Goal: Information Seeking & Learning: Learn about a topic

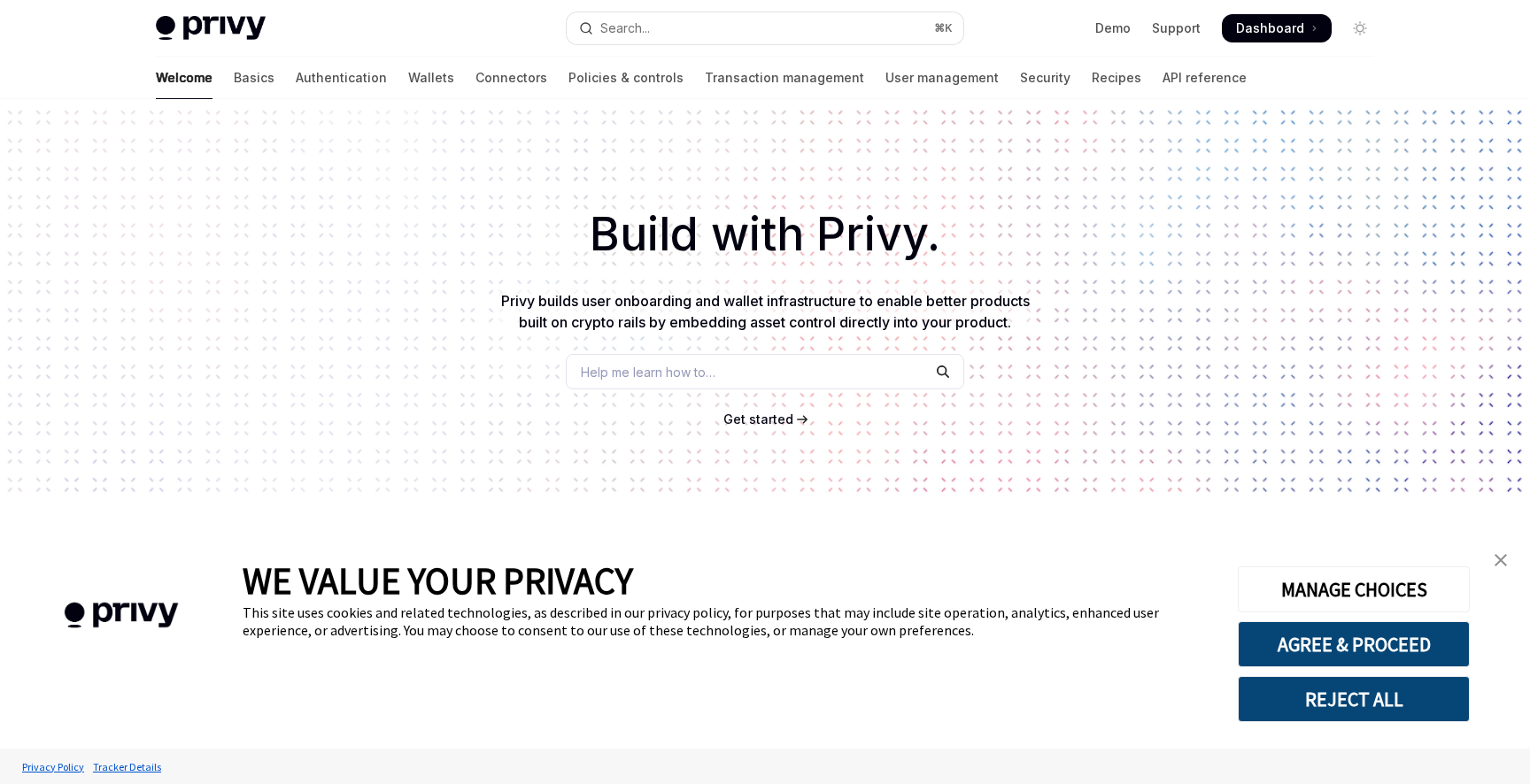
click at [1501, 559] on img "close banner" at bounding box center [1501, 560] width 12 height 12
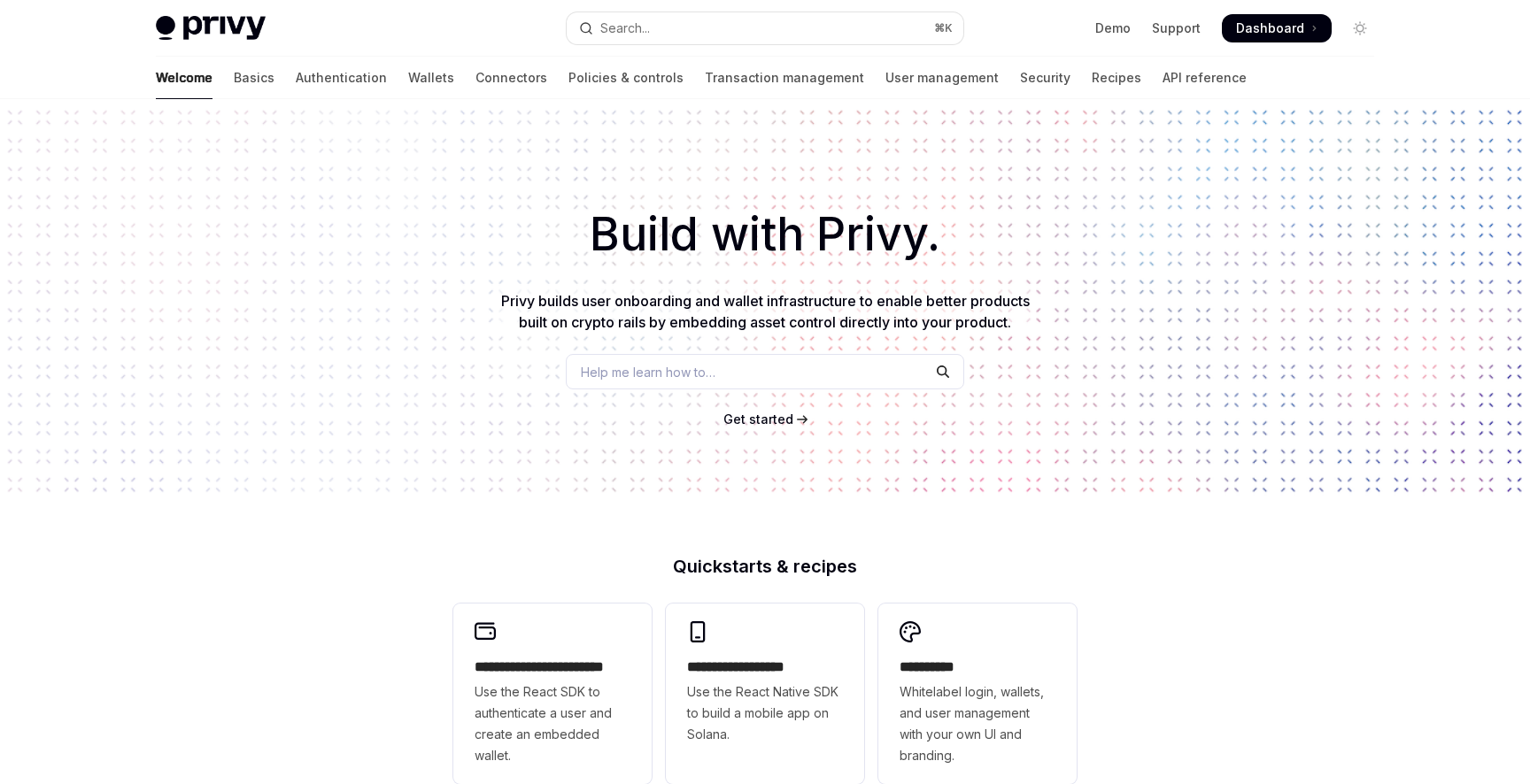
click at [326, 316] on div "Build with Privy. Privy builds user onboarding and wallet infrastructure to ena…" at bounding box center [765, 300] width 1530 height 404
click at [757, 521] on div "**********" at bounding box center [765, 753] width 1530 height 1308
click at [764, 56] on div "Welcome Basics Authentication Wallets Connectors Policies & controls Transactio…" at bounding box center [701, 77] width 1091 height 42
click at [736, 185] on div "Build with Privy. Privy builds user onboarding and wallet infrastructure to ena…" at bounding box center [765, 300] width 1530 height 404
click at [766, 54] on div "Privy Docs home page Search... ⌘ K Demo Support Dashboard Dashboard Search..." at bounding box center [765, 28] width 1218 height 56
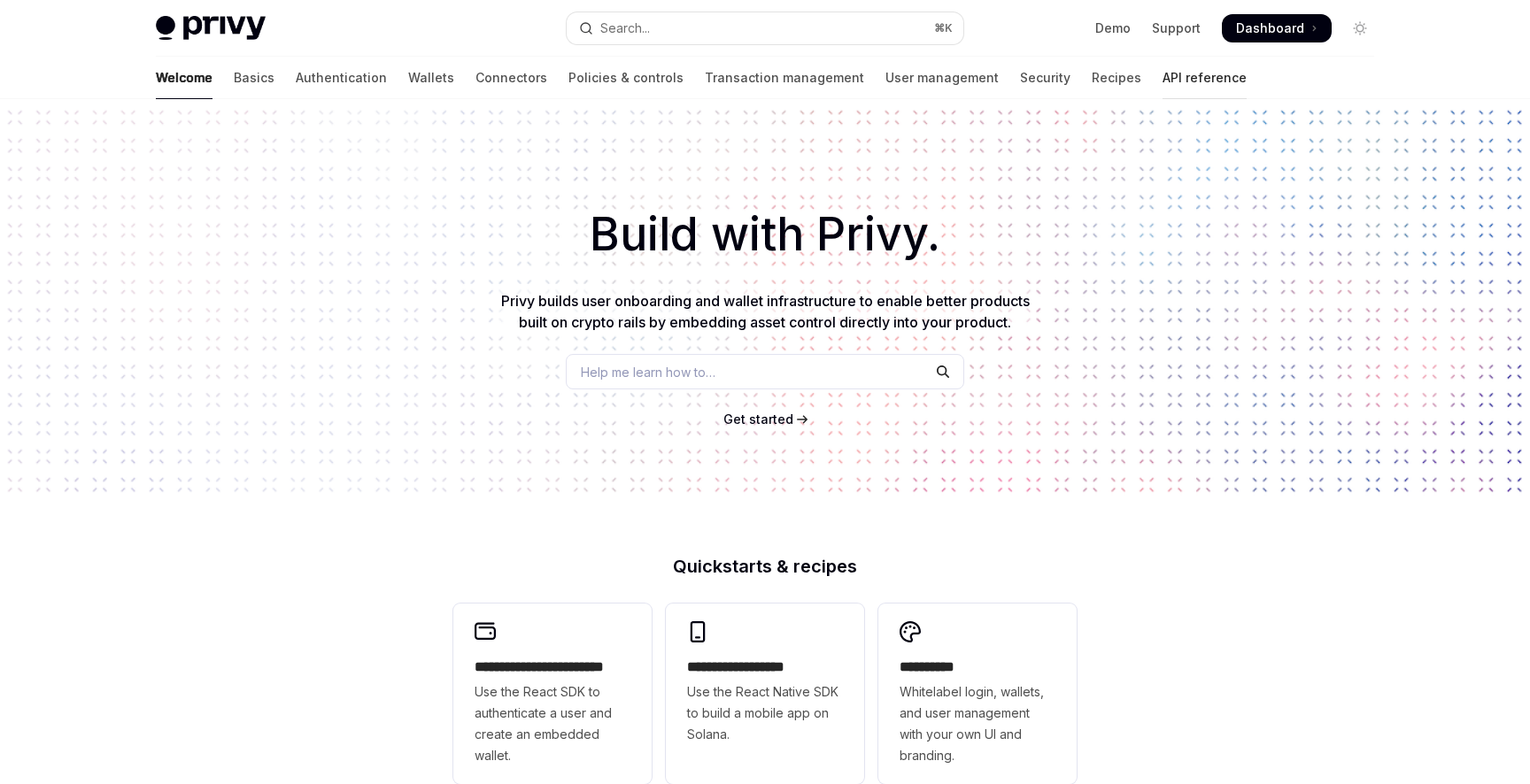
click at [1163, 88] on link "API reference" at bounding box center [1204, 77] width 84 height 42
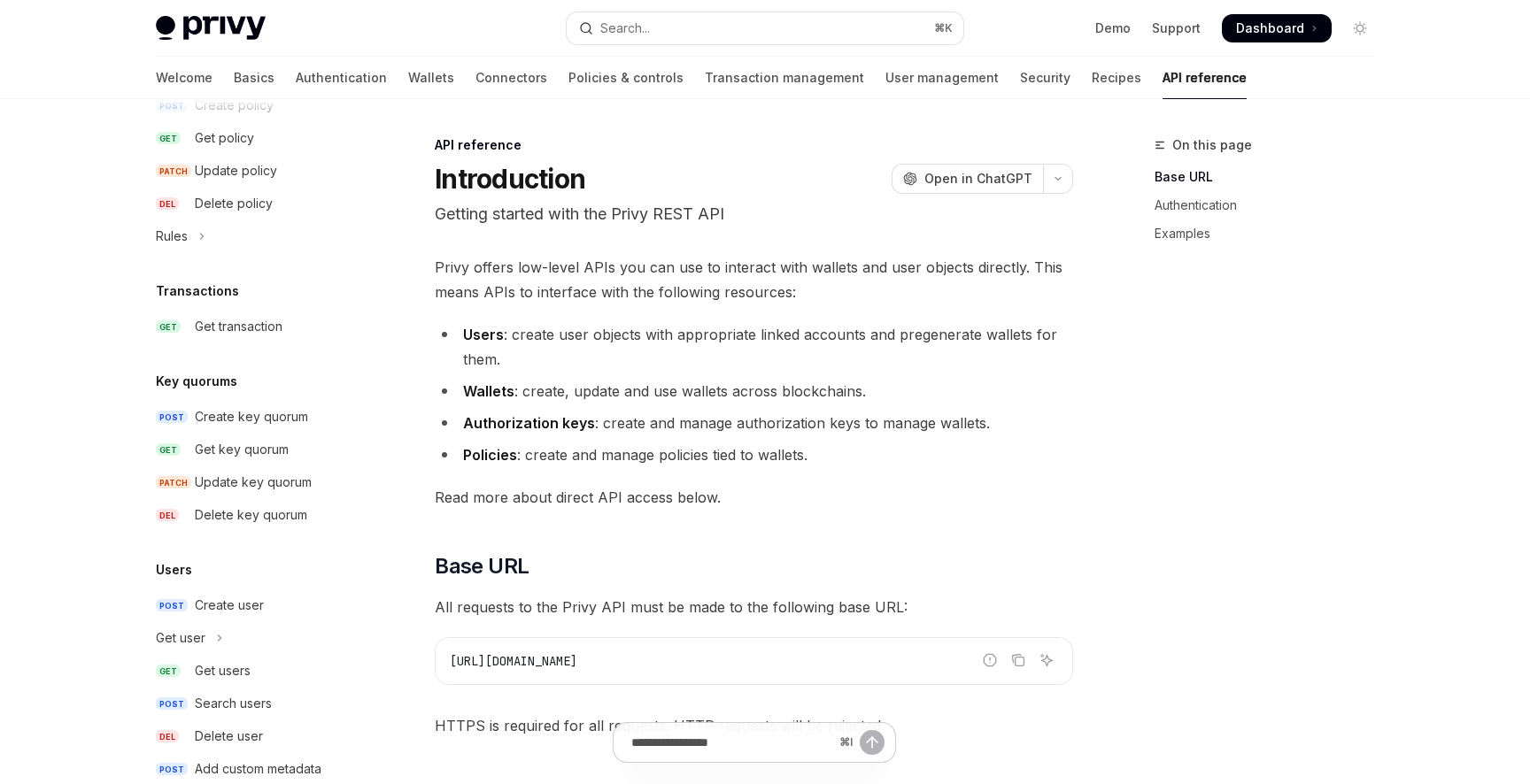
scroll to position [1052, 0]
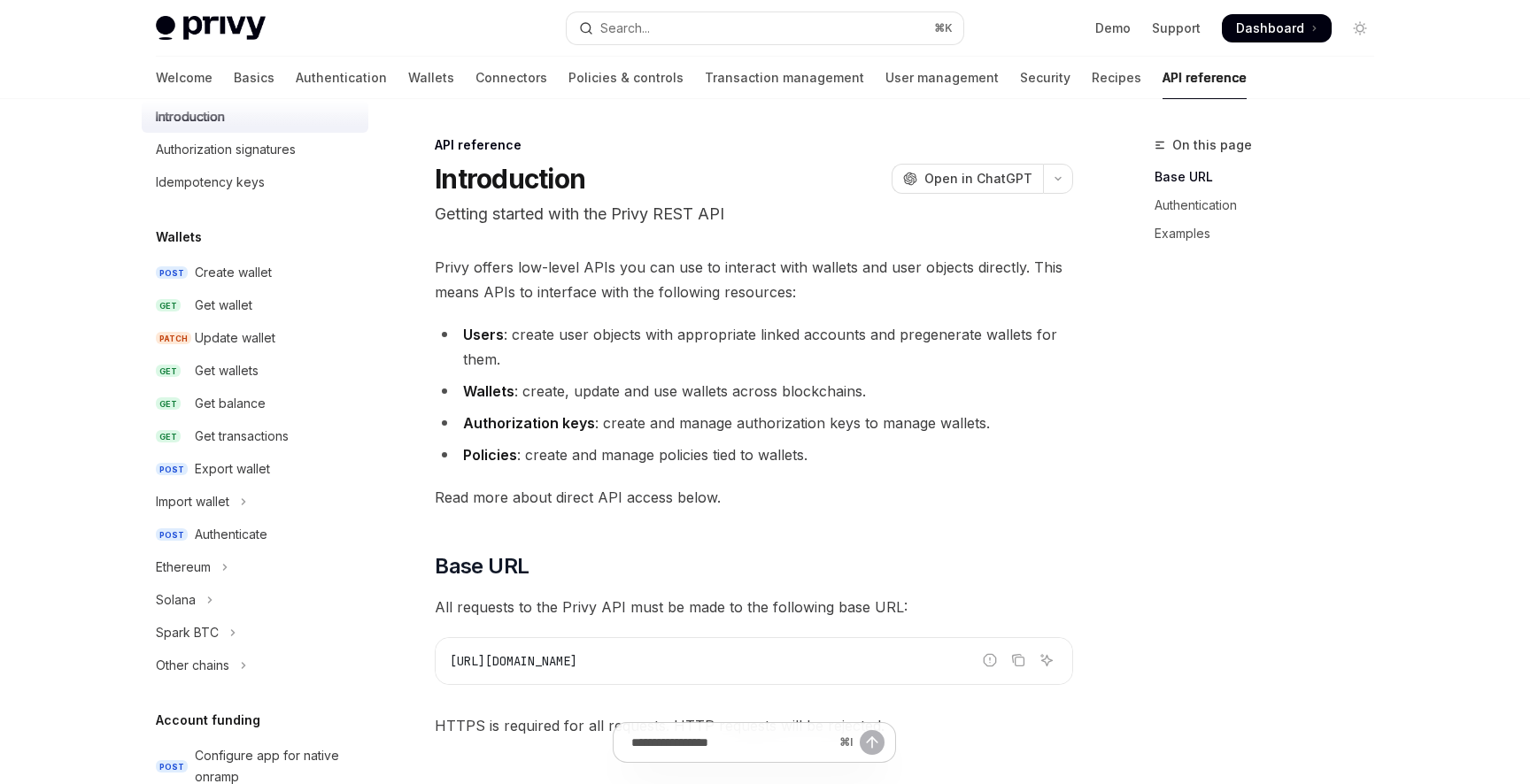
scroll to position [0, 0]
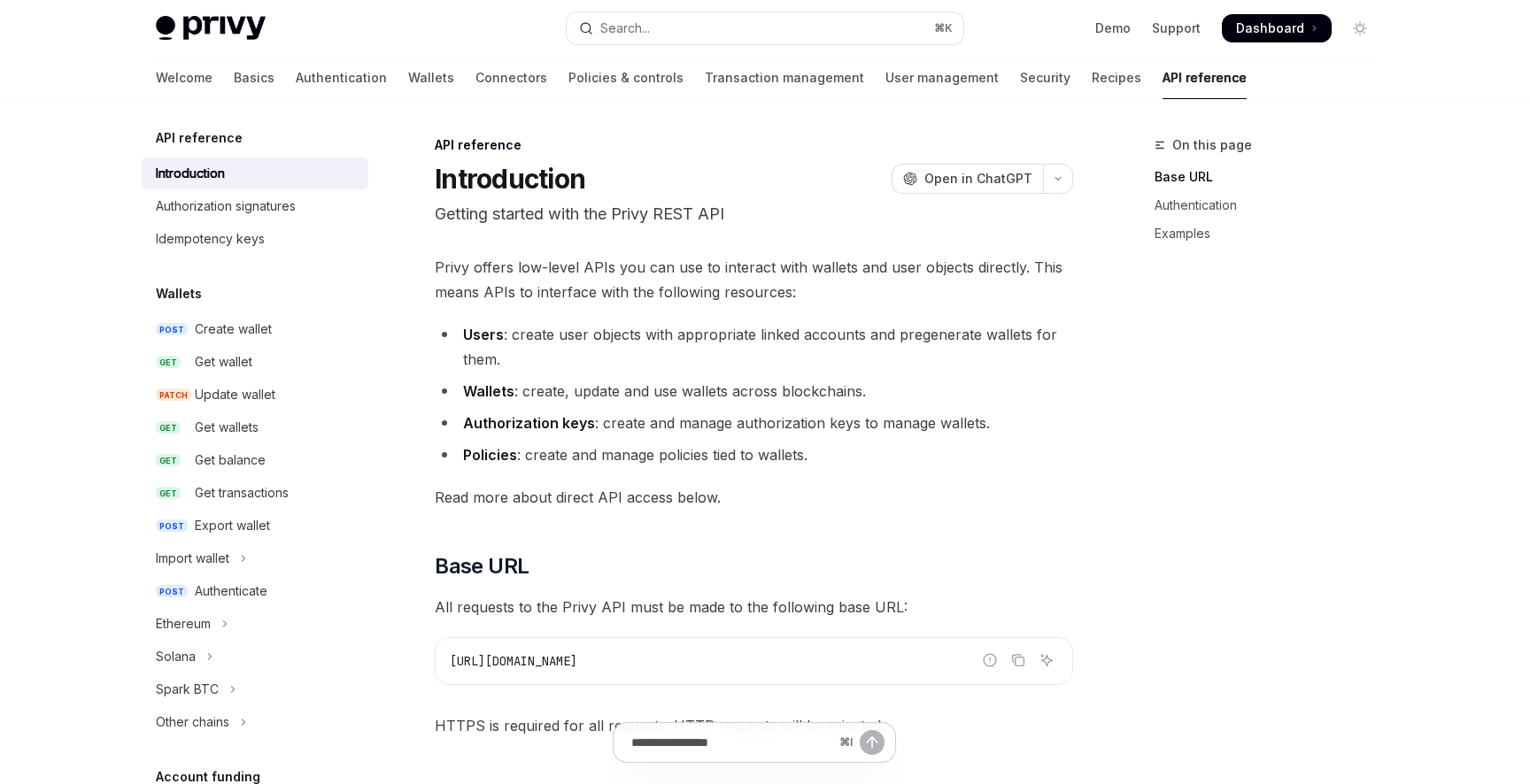
click at [765, 199] on header "API reference Introduction OpenAI Open in ChatGPT Getting started with the Priv…" at bounding box center [754, 182] width 638 height 90
click at [757, 201] on p "Getting started with the Privy REST API" at bounding box center [754, 214] width 638 height 24
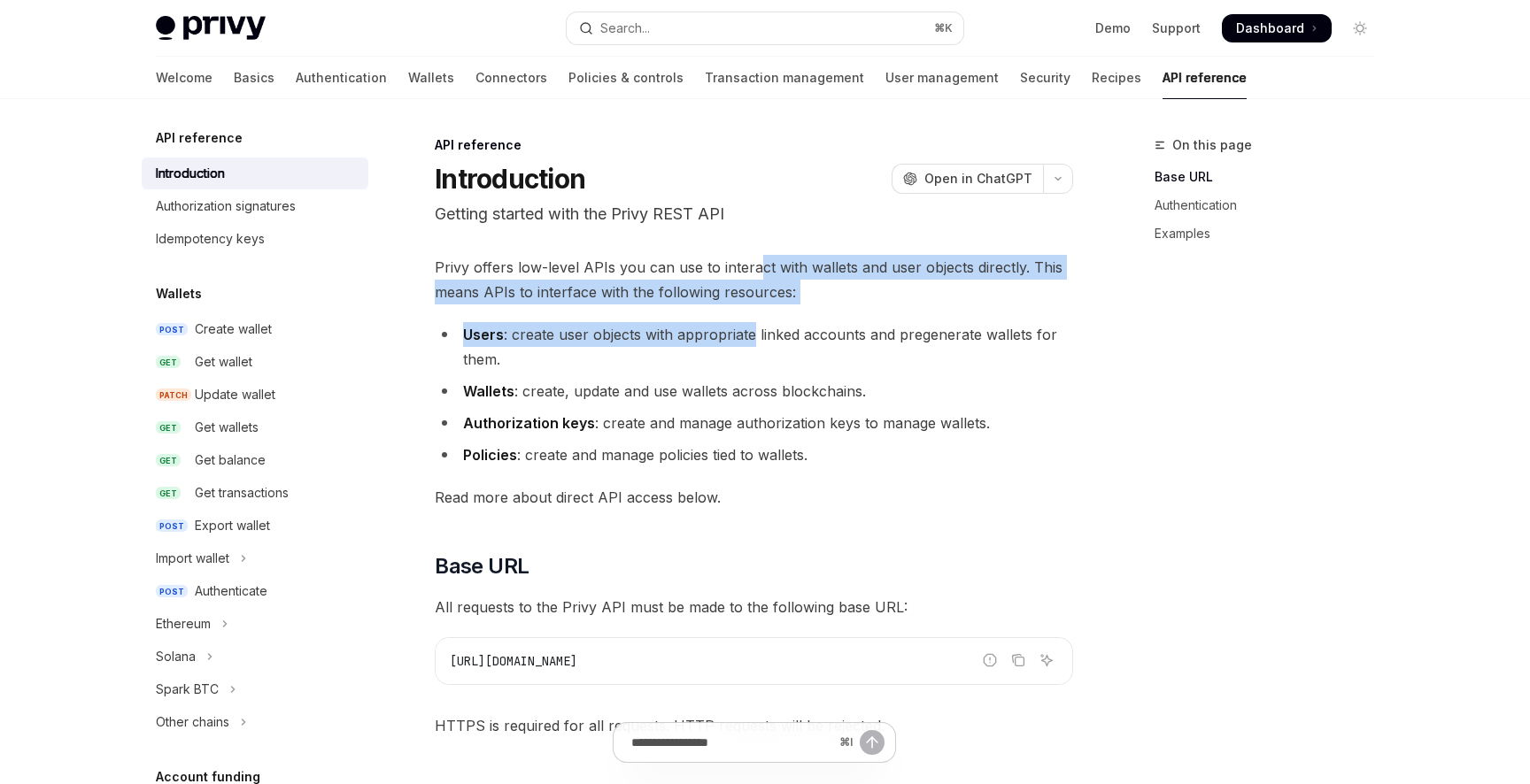
drag, startPoint x: 751, startPoint y: 265, endPoint x: 754, endPoint y: 336, distance: 71.1
click at [754, 385] on li "Wallets : create, update and use wallets across blockchains." at bounding box center [754, 392] width 638 height 24
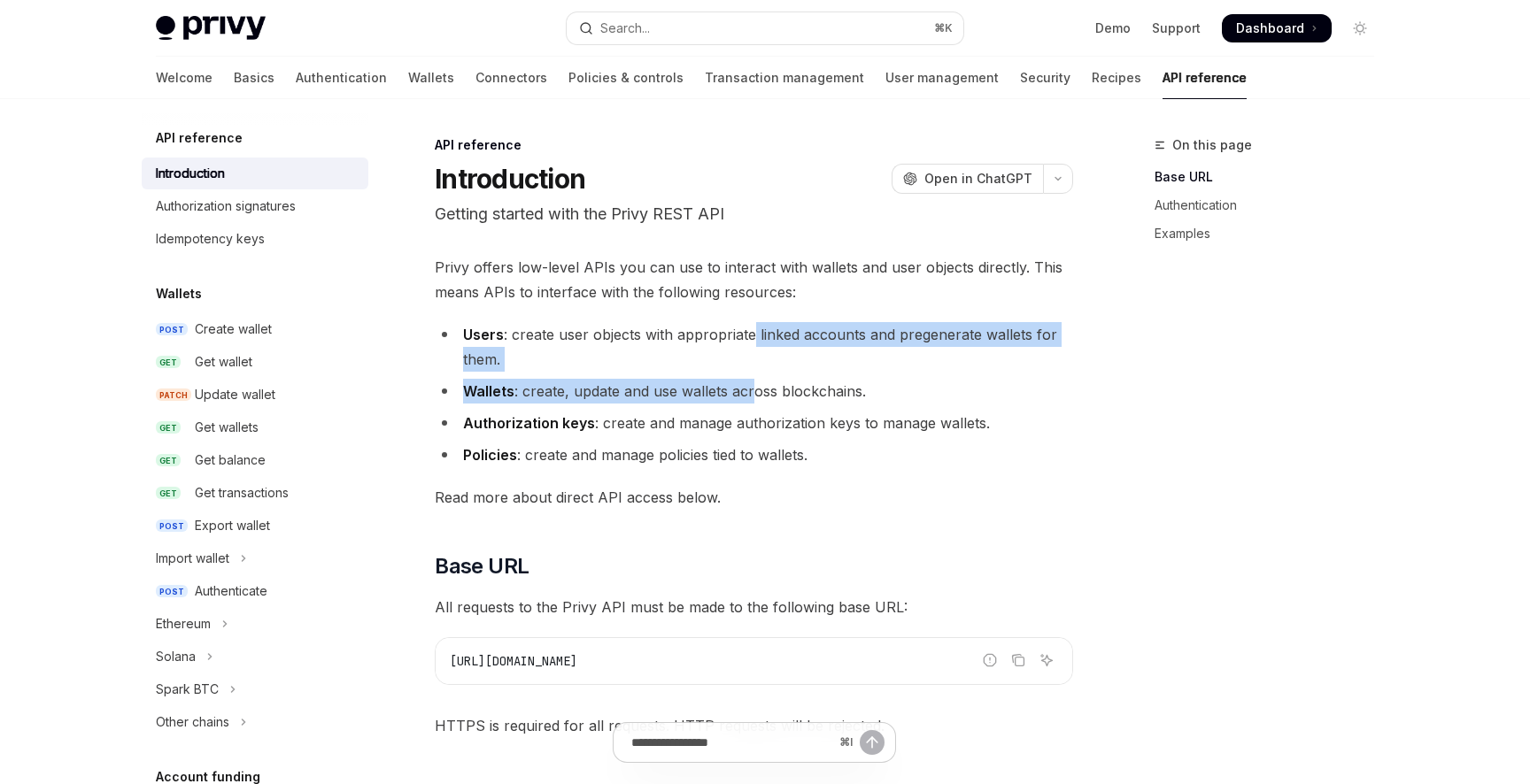
drag, startPoint x: 751, startPoint y: 394, endPoint x: 754, endPoint y: 330, distance: 64.1
click at [754, 330] on ul "Users : create user objects with appropriate linked accounts and pregenerate wa…" at bounding box center [754, 394] width 638 height 145
click at [751, 336] on li "Users : create user objects with appropriate linked accounts and pregenerate wa…" at bounding box center [754, 346] width 638 height 50
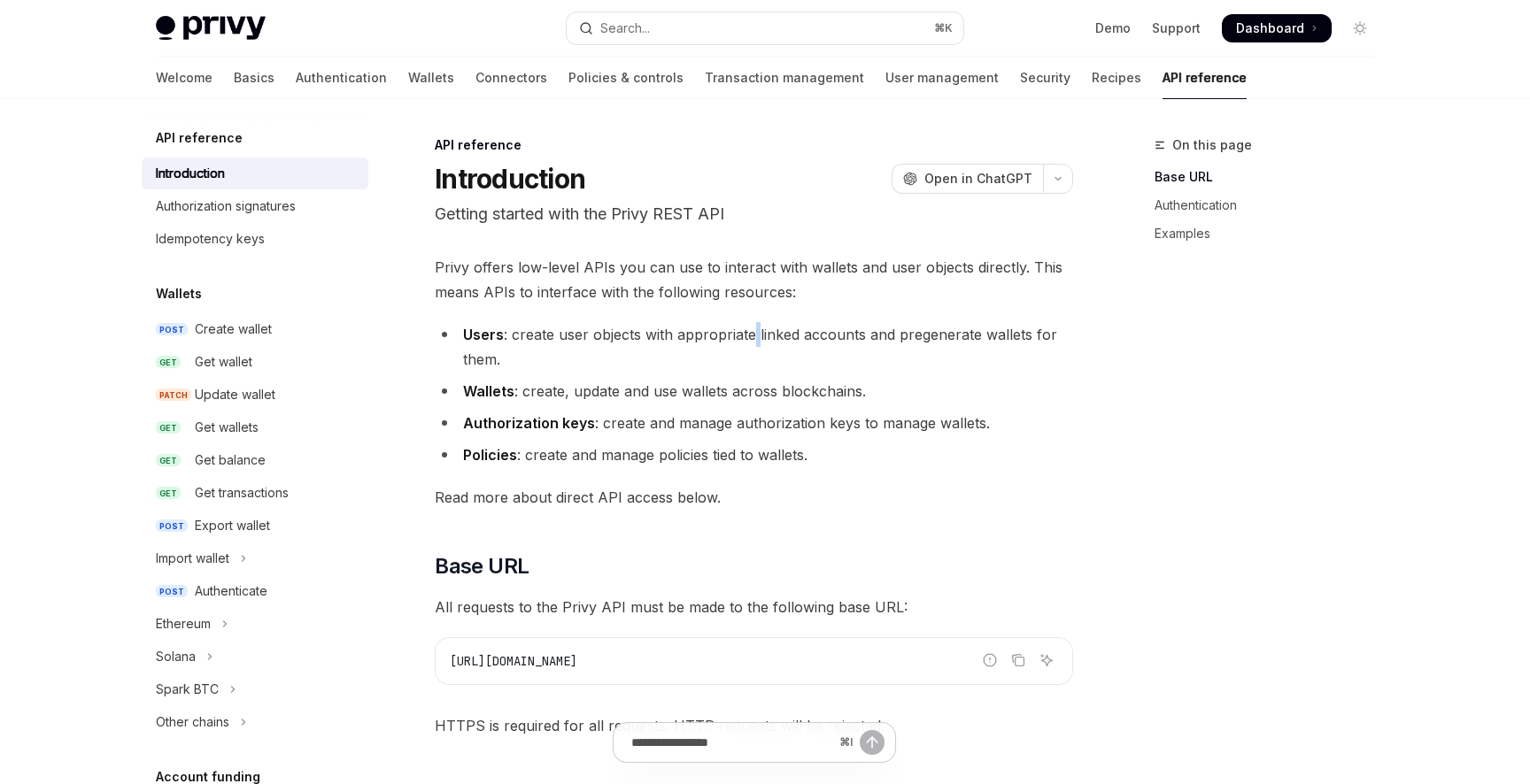
click at [755, 339] on li "Users : create user objects with appropriate linked accounts and pregenerate wa…" at bounding box center [754, 346] width 638 height 50
click at [755, 391] on li "Wallets : create, update and use wallets across blockchains." at bounding box center [754, 392] width 638 height 24
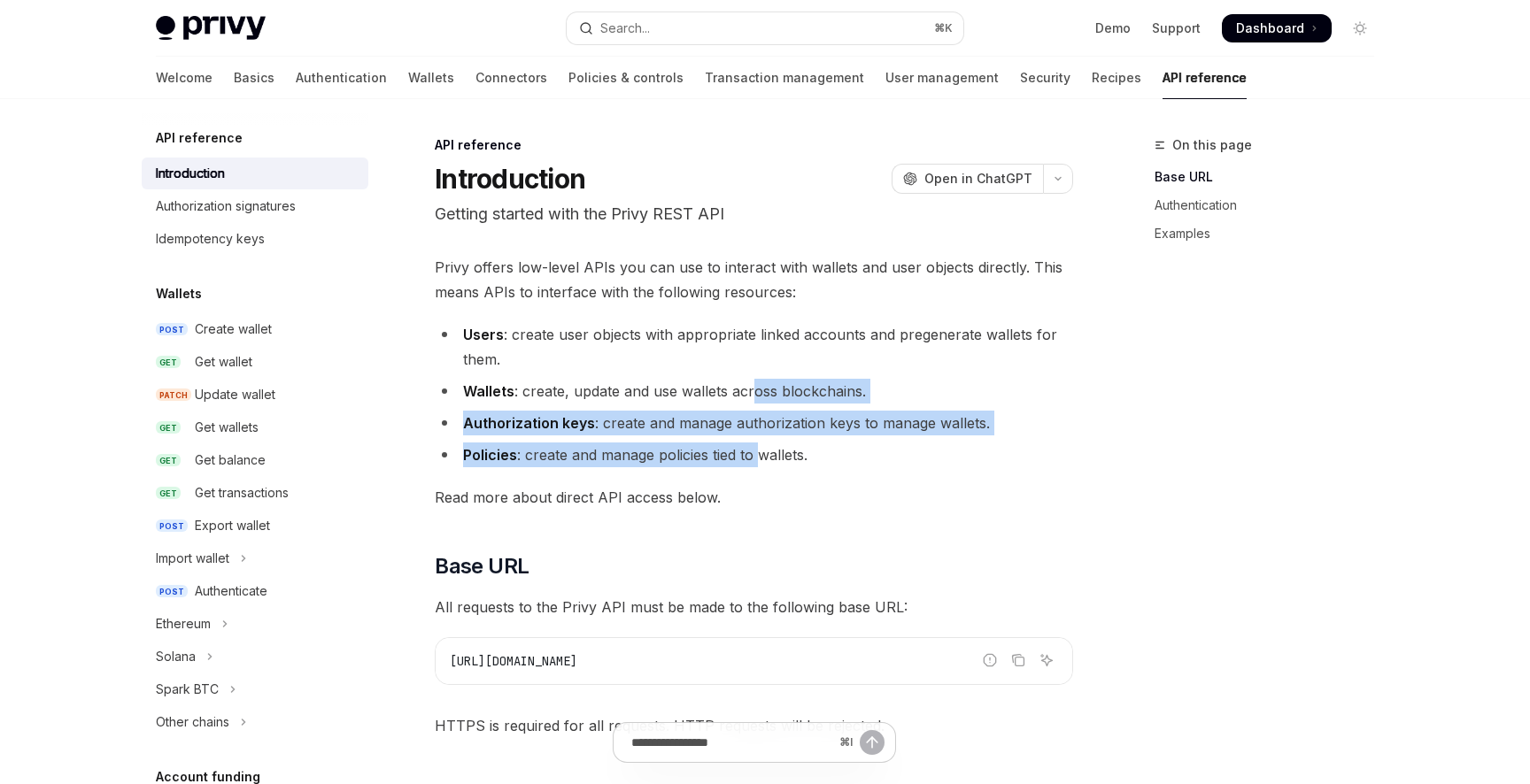
drag, startPoint x: 755, startPoint y: 391, endPoint x: 757, endPoint y: 451, distance: 60.0
click at [757, 451] on ul "Users : create user objects with appropriate linked accounts and pregenerate wa…" at bounding box center [754, 394] width 638 height 145
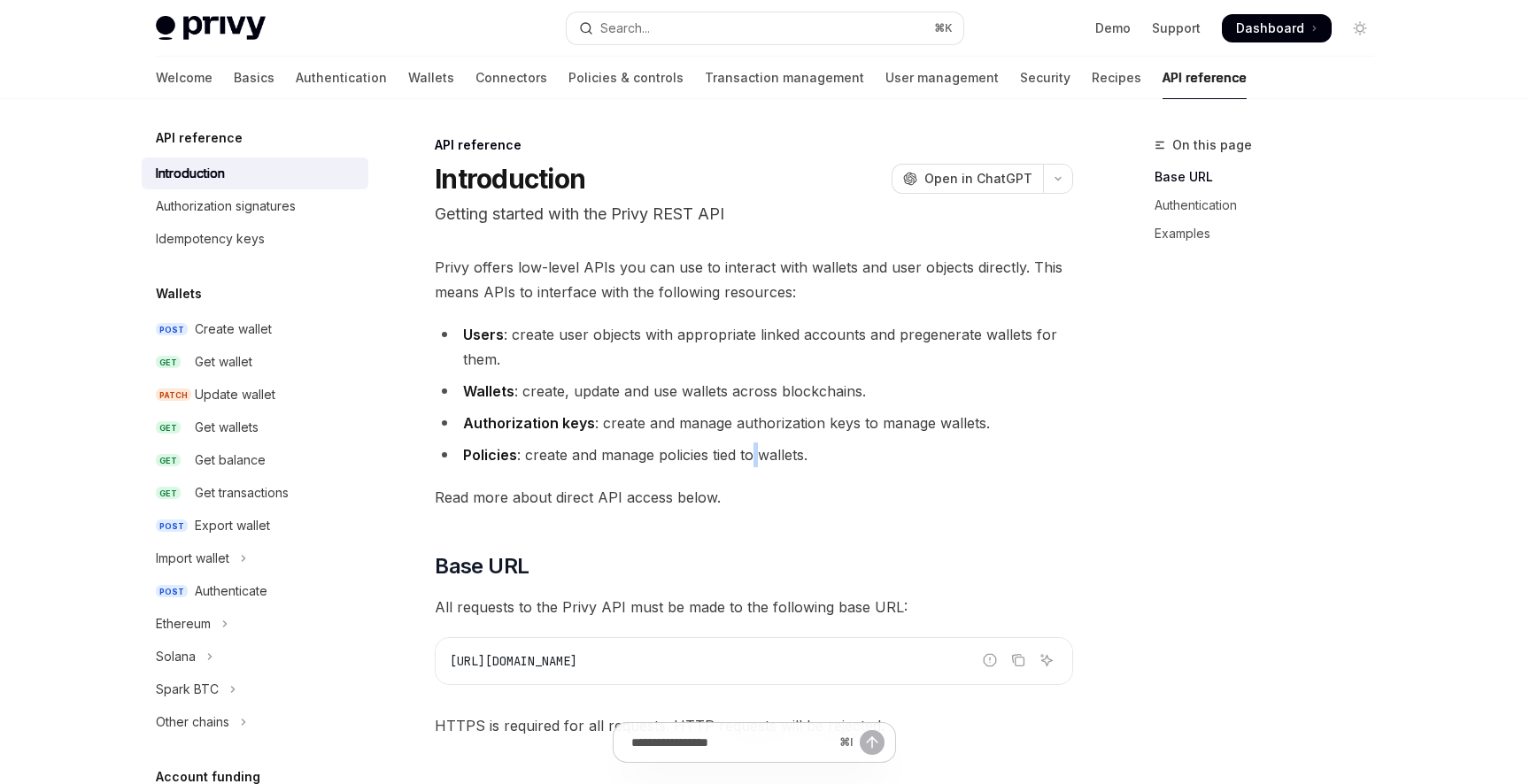
click at [761, 455] on li "Policies : create and manage policies tied to wallets." at bounding box center [754, 455] width 638 height 24
click at [842, 390] on li "Wallets : create, update and use wallets across blockchains." at bounding box center [754, 392] width 638 height 24
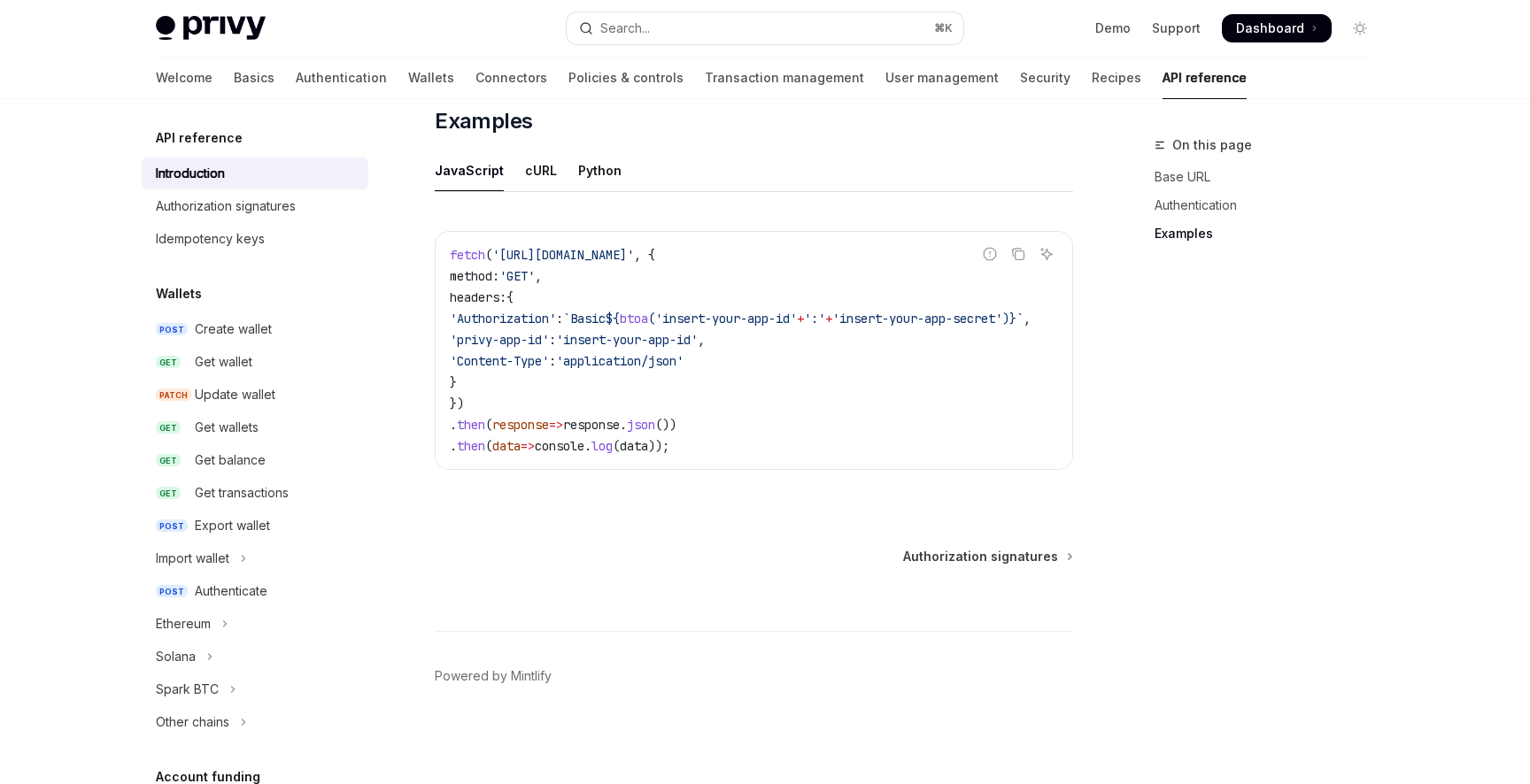
scroll to position [1120, 0]
click at [767, 107] on h2 "​ Examples" at bounding box center [754, 121] width 638 height 28
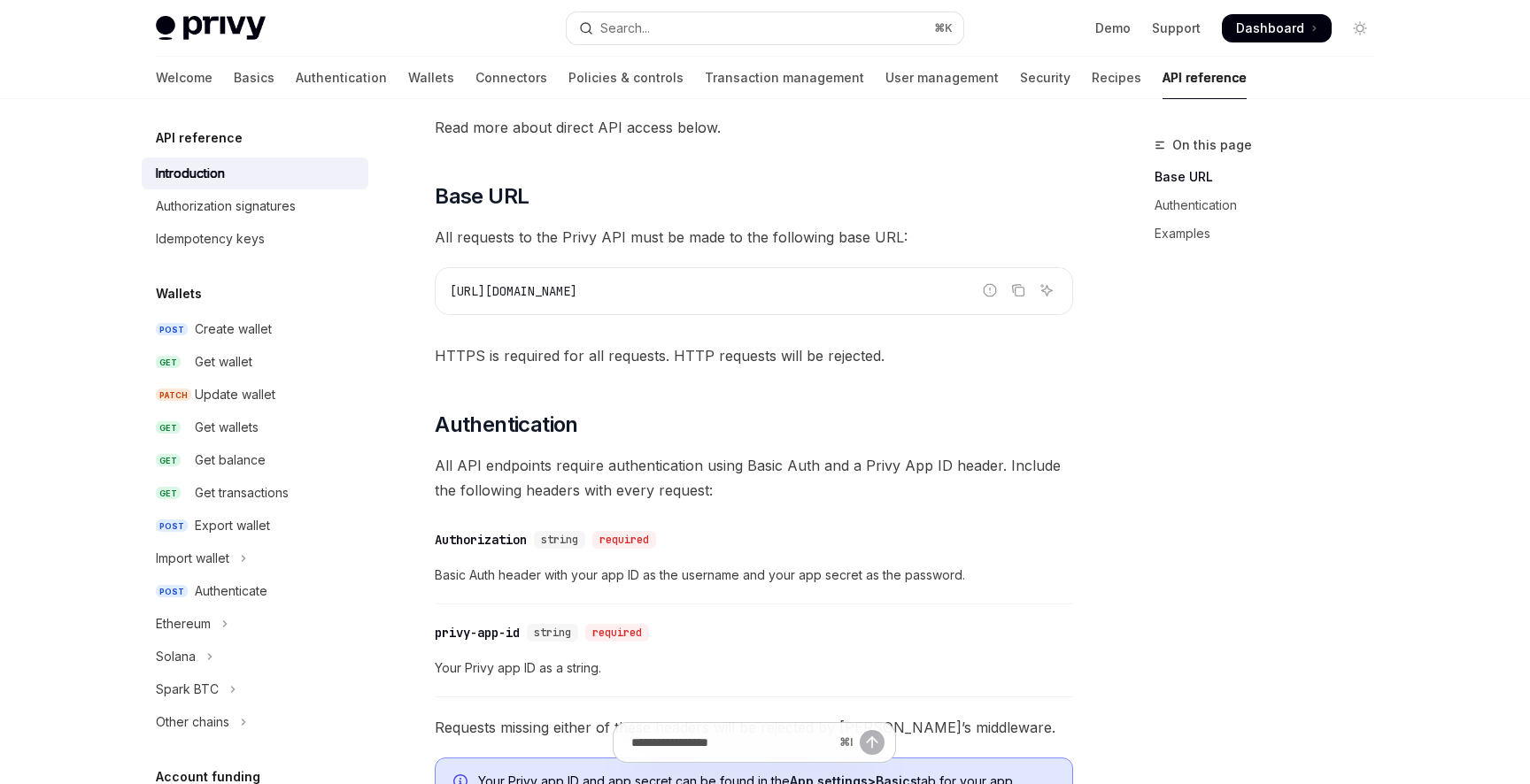
scroll to position [0, 0]
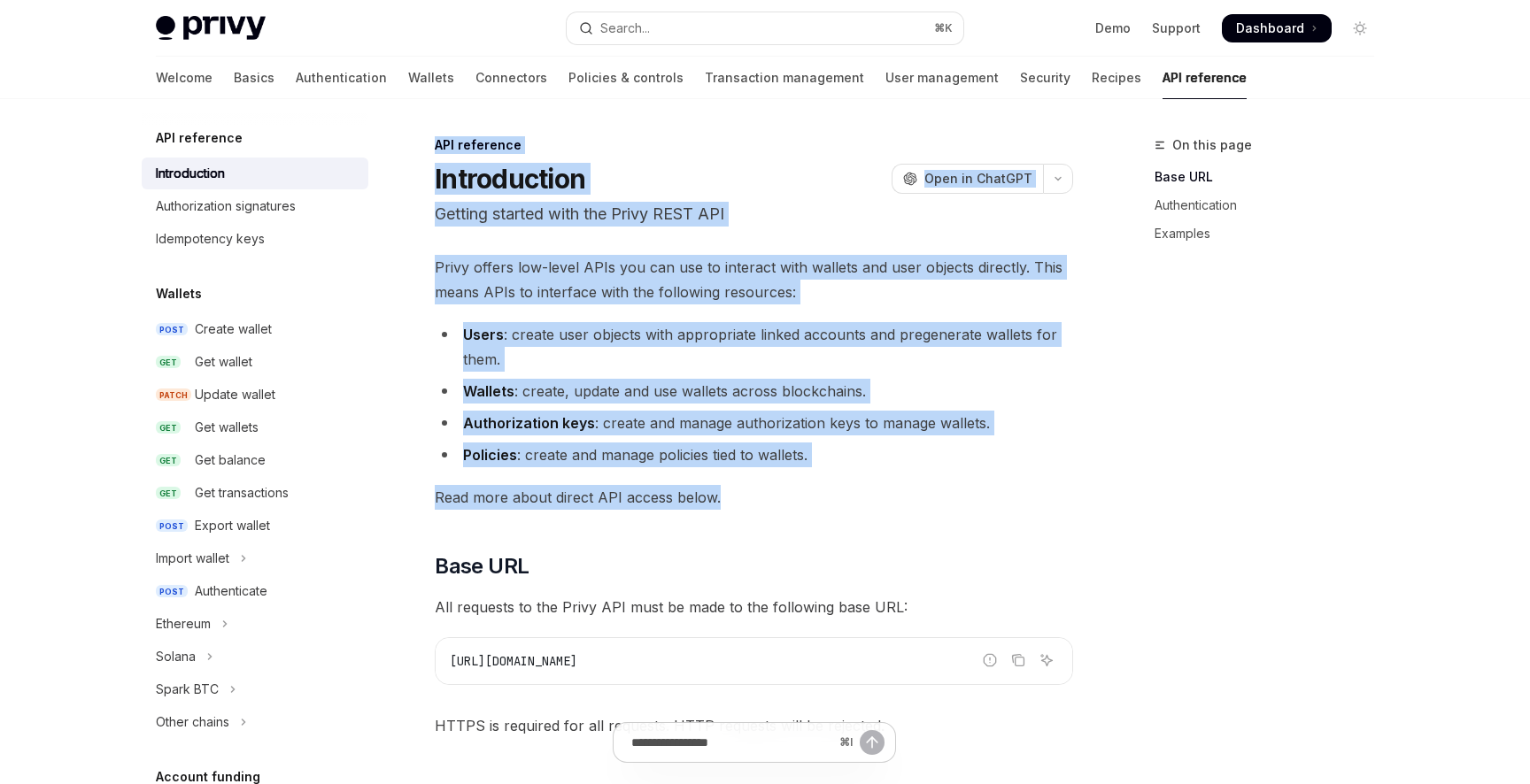
drag, startPoint x: 767, startPoint y: 106, endPoint x: 781, endPoint y: 493, distance: 387.3
click at [756, 184] on div "Introduction OpenAI Open in ChatGPT" at bounding box center [754, 179] width 638 height 32
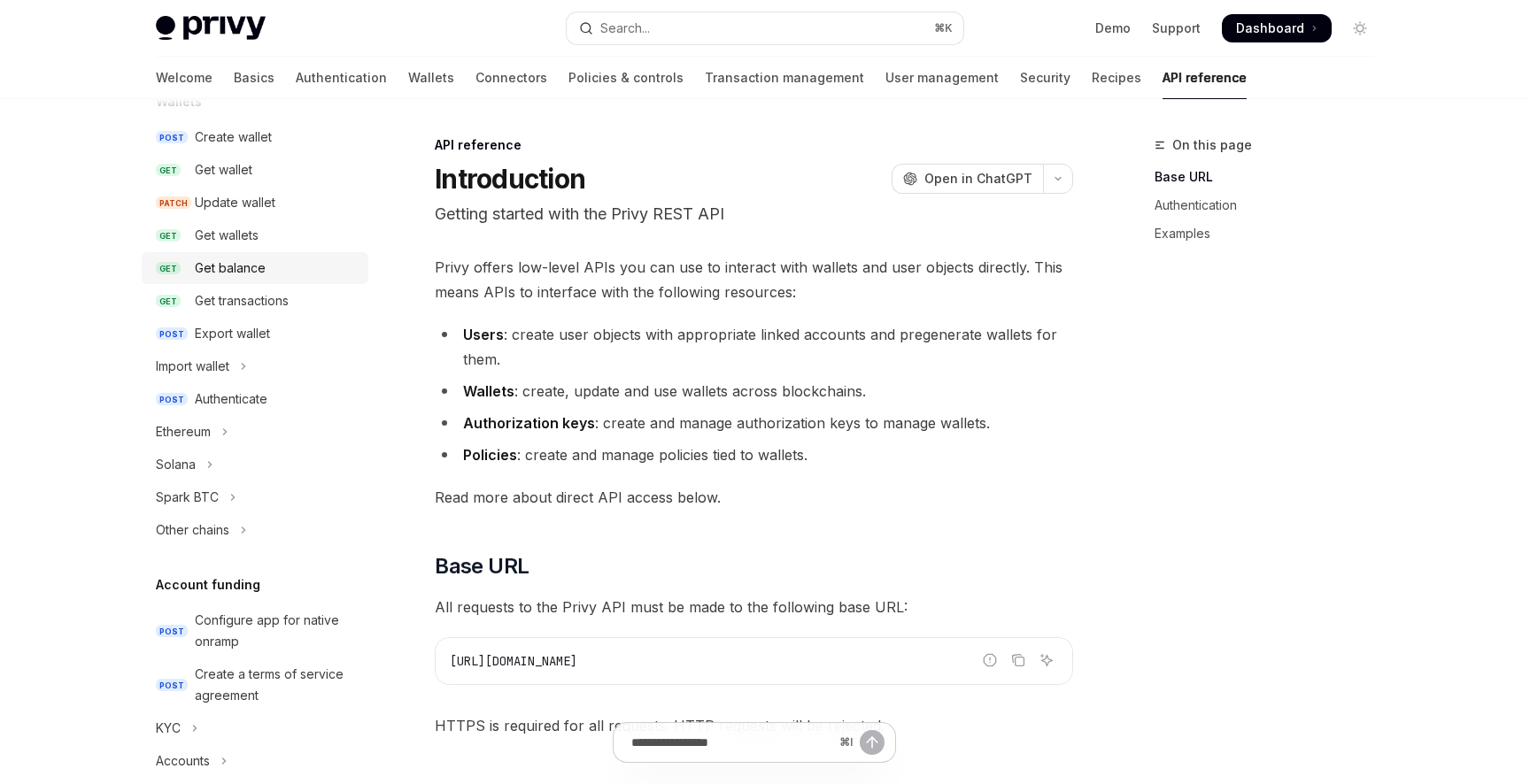
scroll to position [196, 0]
click at [246, 362] on icon "Toggle Import wallet section" at bounding box center [244, 363] width 3 height 6
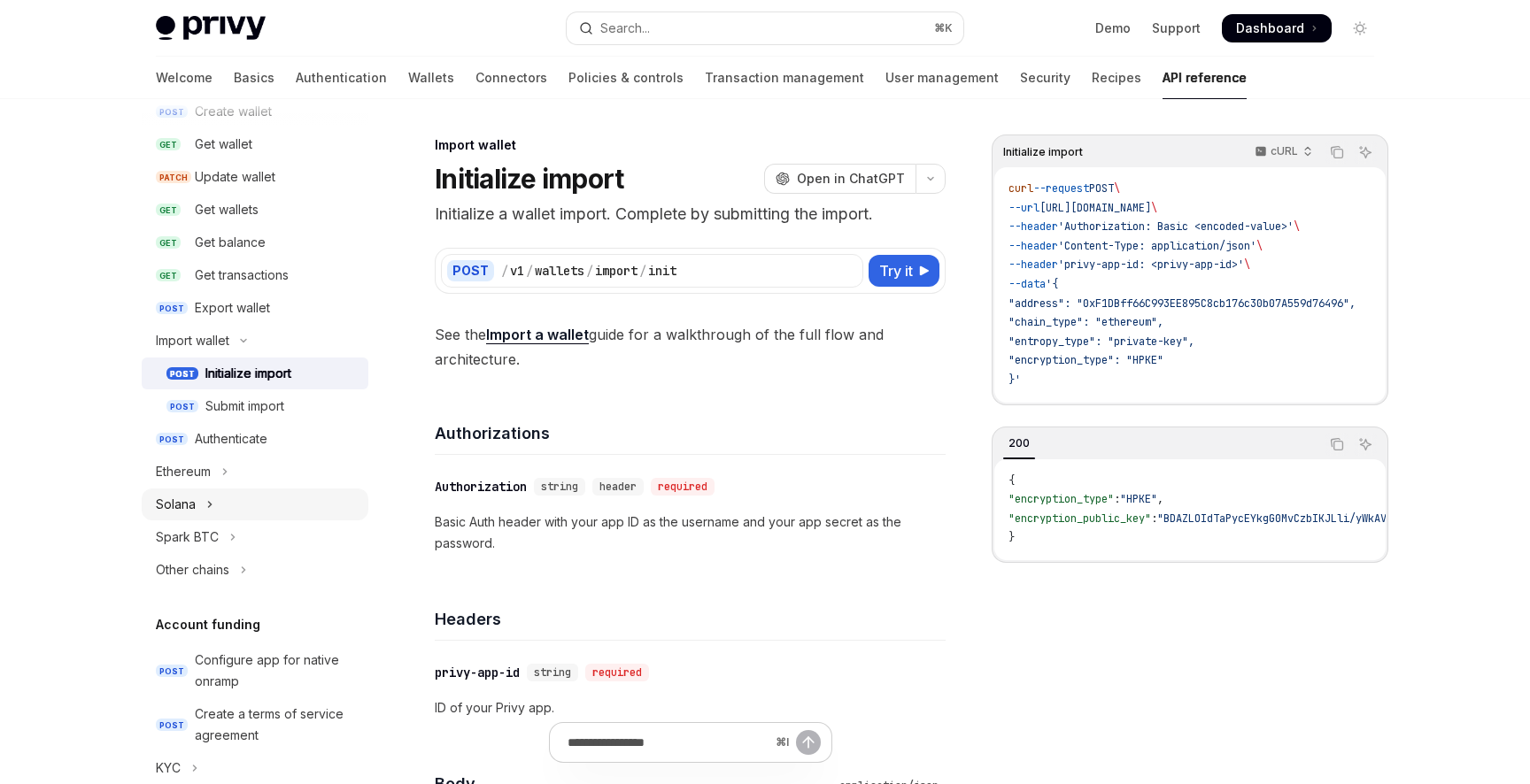
scroll to position [260, 0]
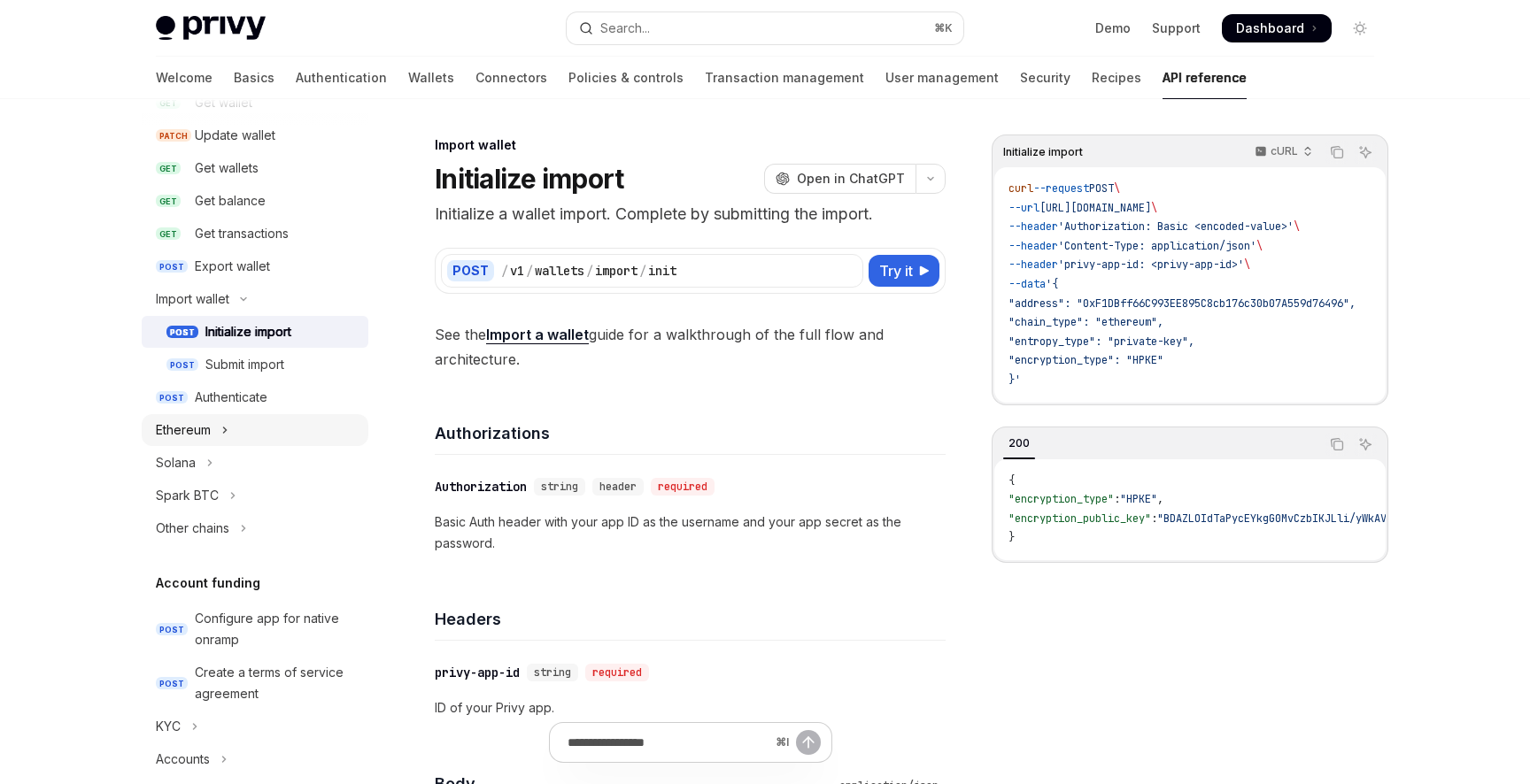
click at [226, 439] on icon "Toggle Ethereum section" at bounding box center [225, 430] width 8 height 22
type textarea "*"
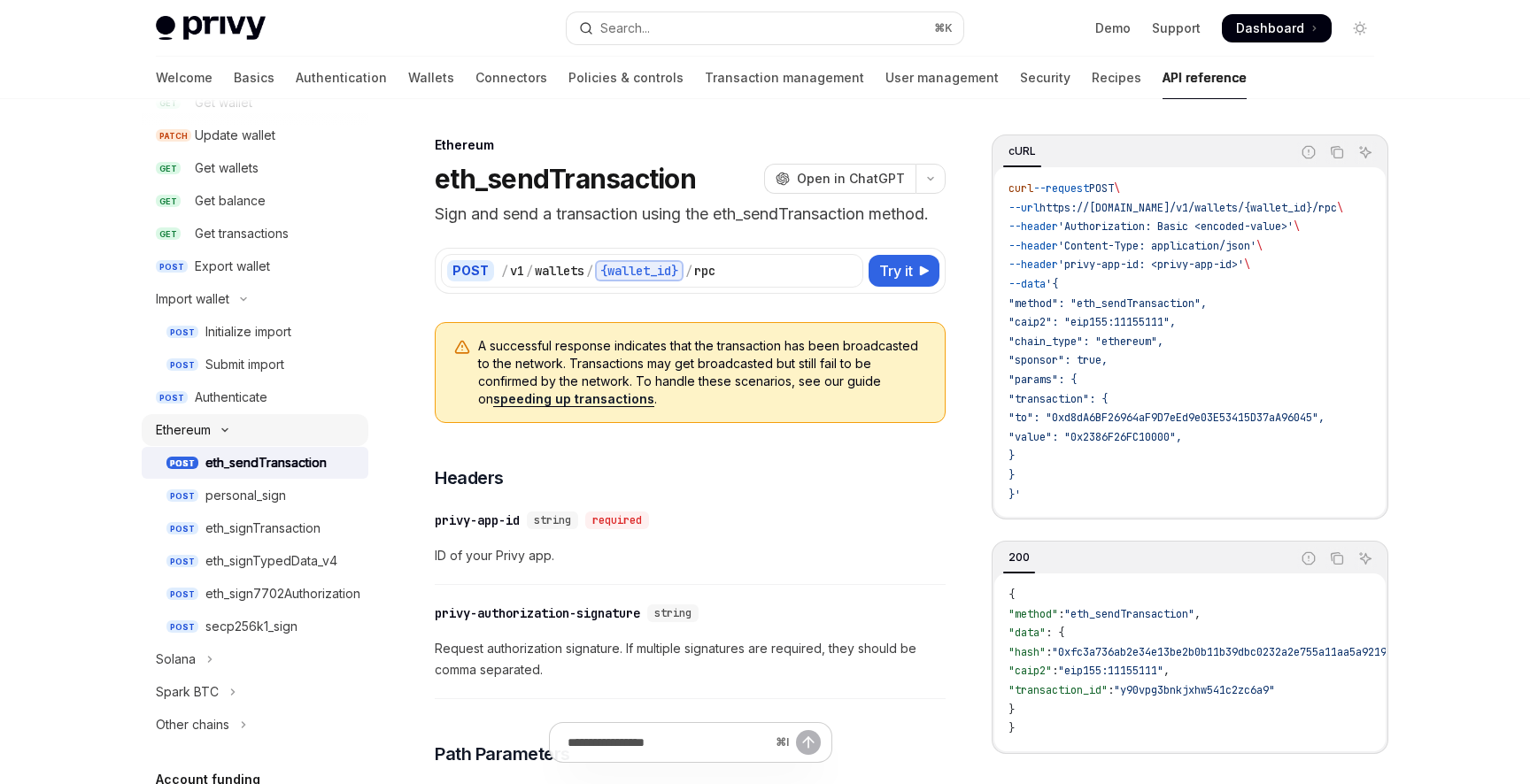
click at [225, 427] on icon "Toggle Ethereum section" at bounding box center [225, 430] width 22 height 8
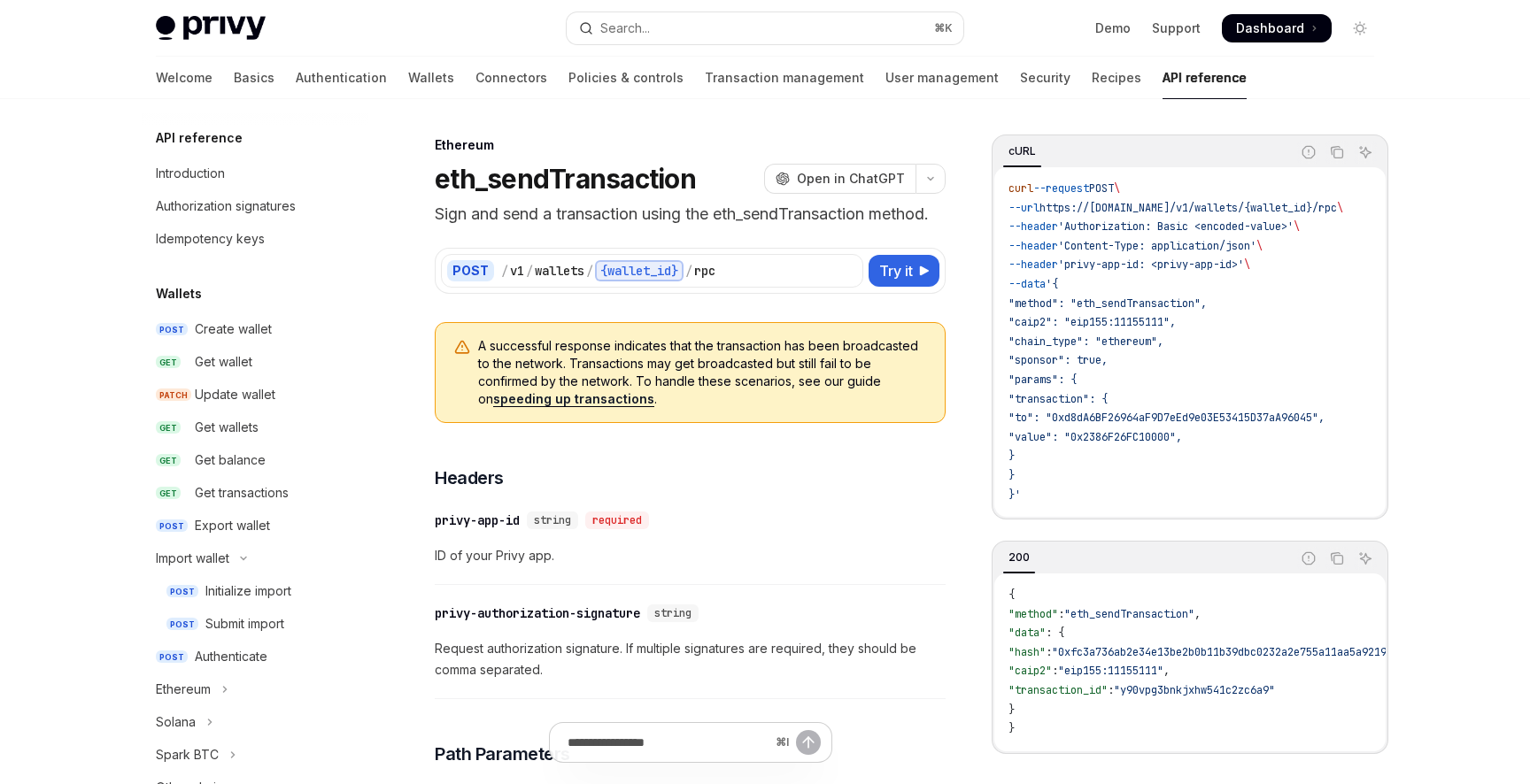
click at [217, 30] on img at bounding box center [211, 28] width 110 height 24
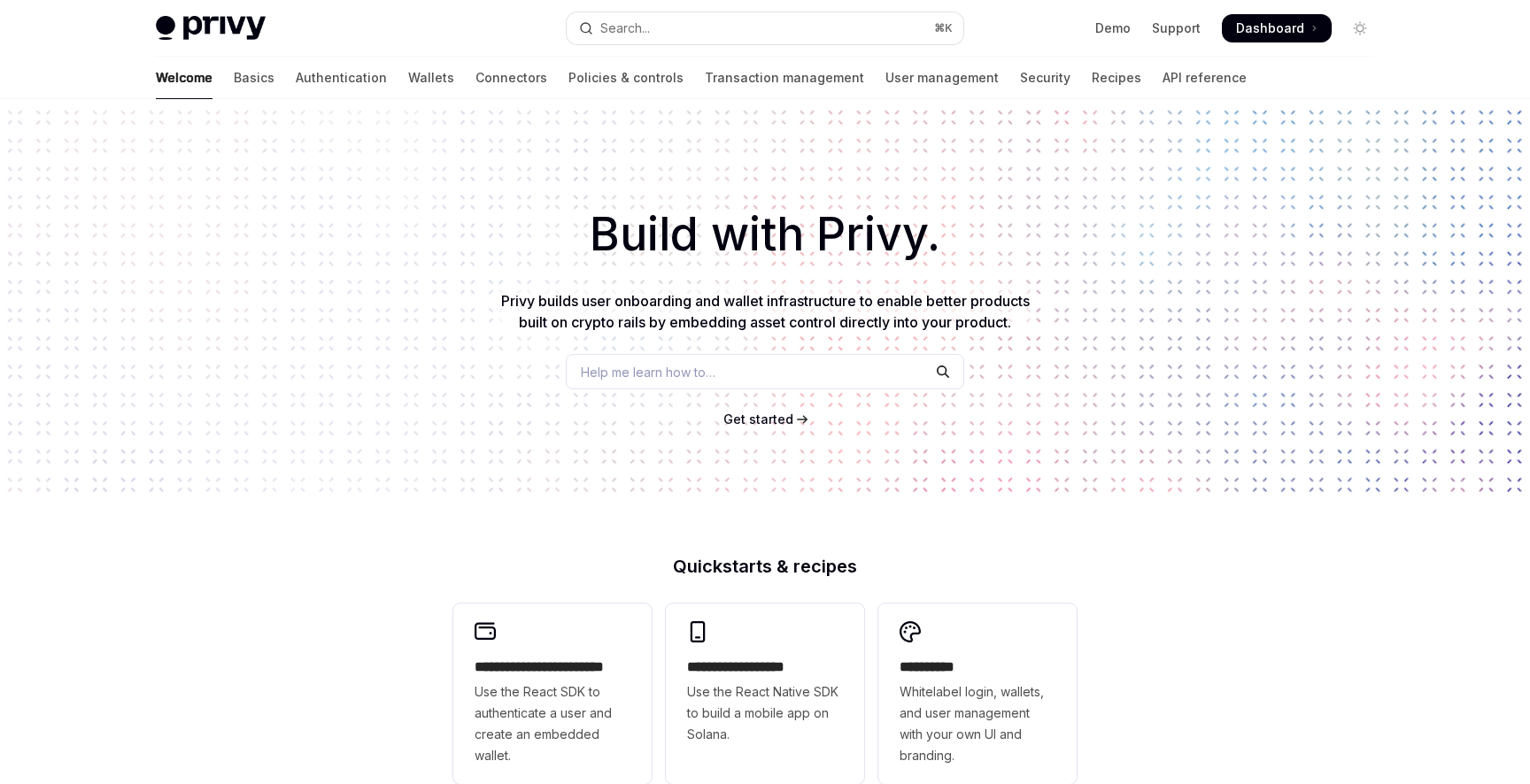
type textarea "*"
